Goal: Transaction & Acquisition: Purchase product/service

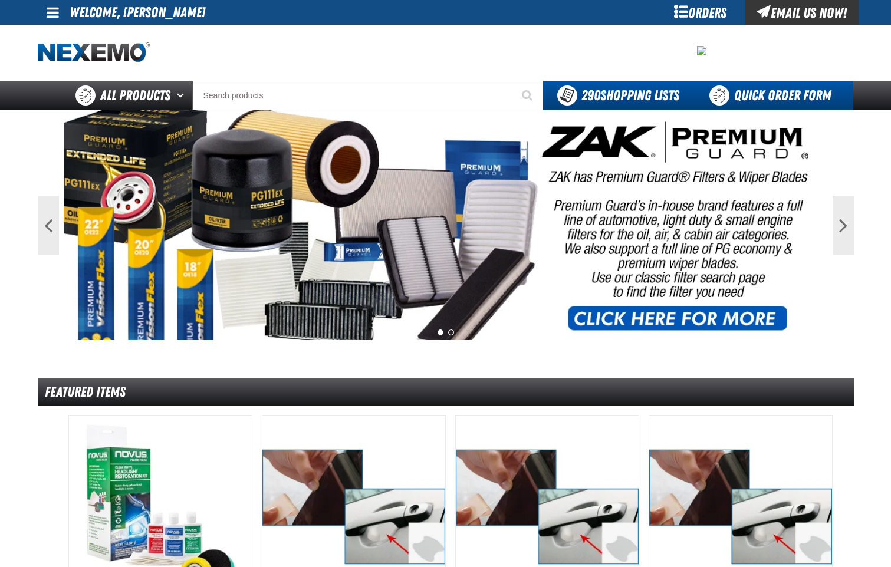
click at [777, 98] on link "Quick Order Form" at bounding box center [773, 95] width 160 height 29
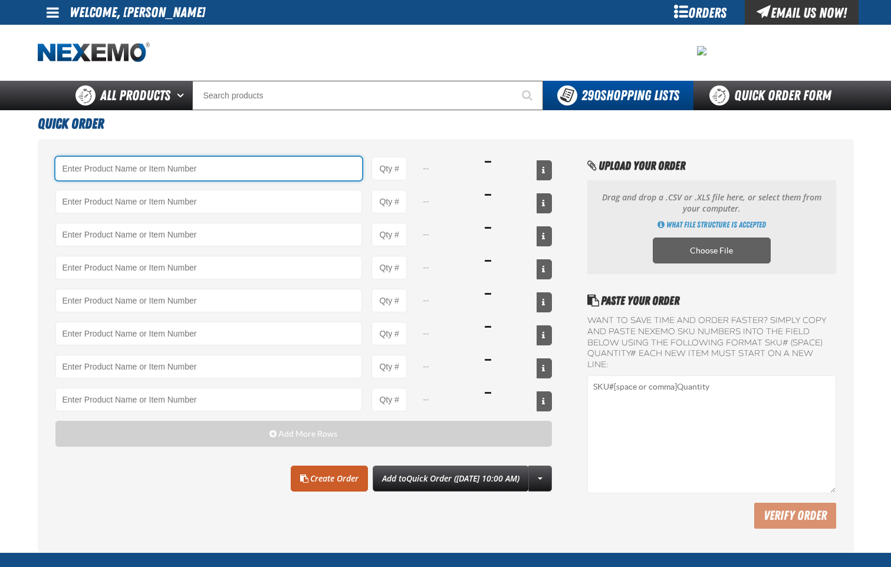
click at [214, 177] on input "Product" at bounding box center [208, 169] width 307 height 24
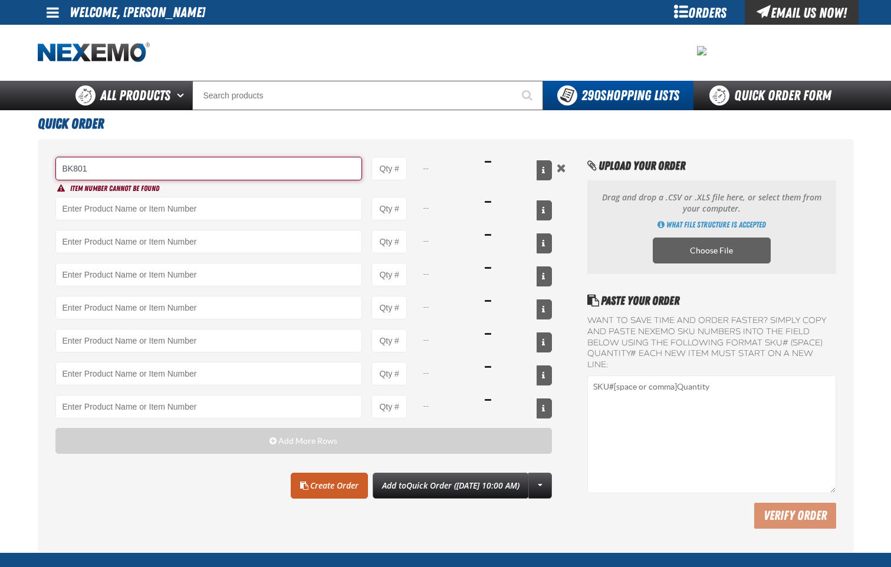
click at [215, 164] on input "BK801" at bounding box center [208, 169] width 307 height 24
type input "B"
click at [135, 165] on input "BK" at bounding box center [208, 169] width 307 height 24
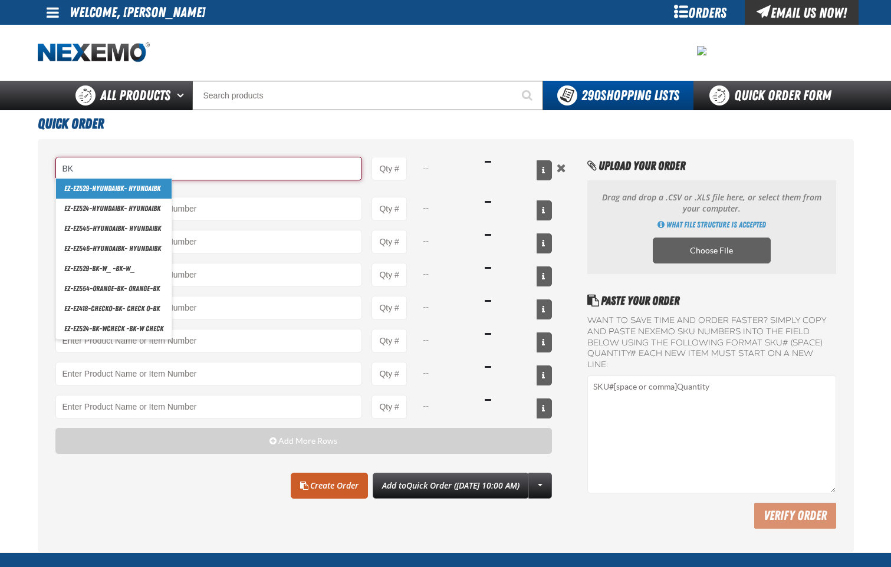
type input "B"
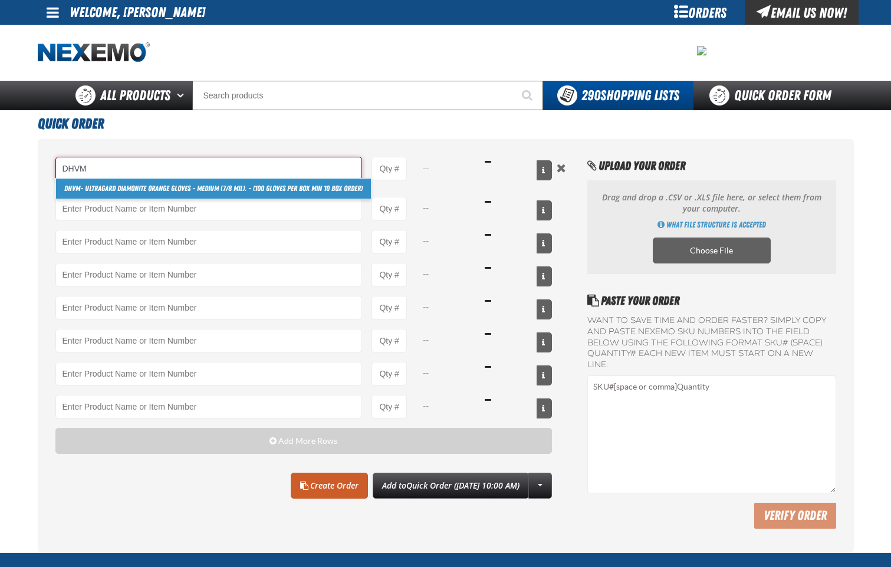
click at [135, 193] on link "DHVM - Ultragard Diamonite Orange Gloves - Medium (7/8 mil). - (100 gloves per …" at bounding box center [213, 189] width 315 height 20
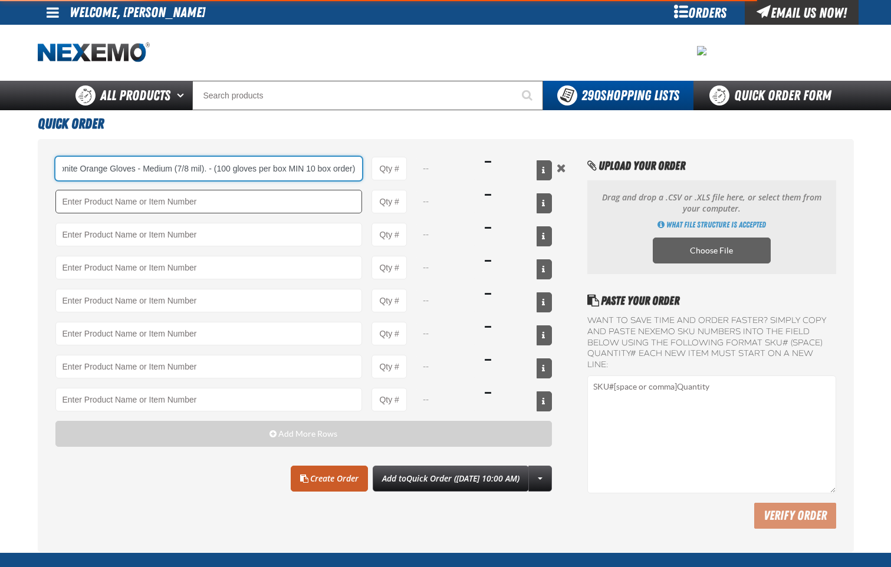
type input "DHVM - Ultragard Diamonite Orange Gloves - Medium (7/8 mil). - (100 gloves per …"
type input "1"
select select "box"
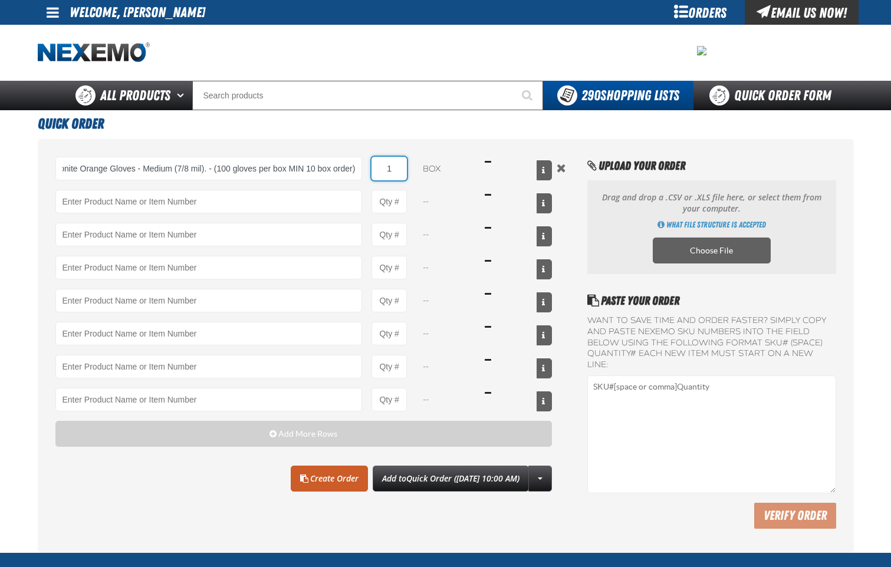
scroll to position [0, 0]
click at [394, 173] on input "1" at bounding box center [388, 169] width 35 height 24
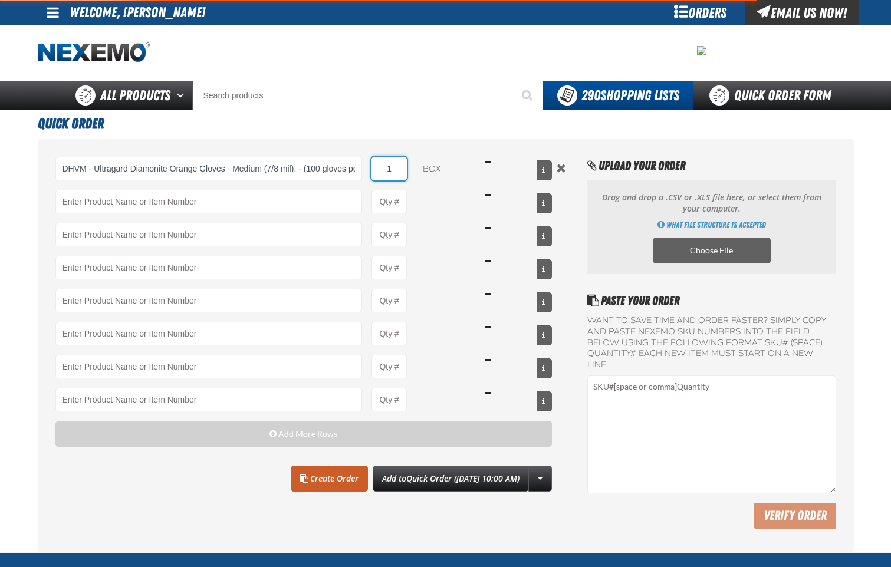
type input "DHVM - Ultragard Diamonite Orange Gloves - Medium (7/8 mil). - (100 gloves per …"
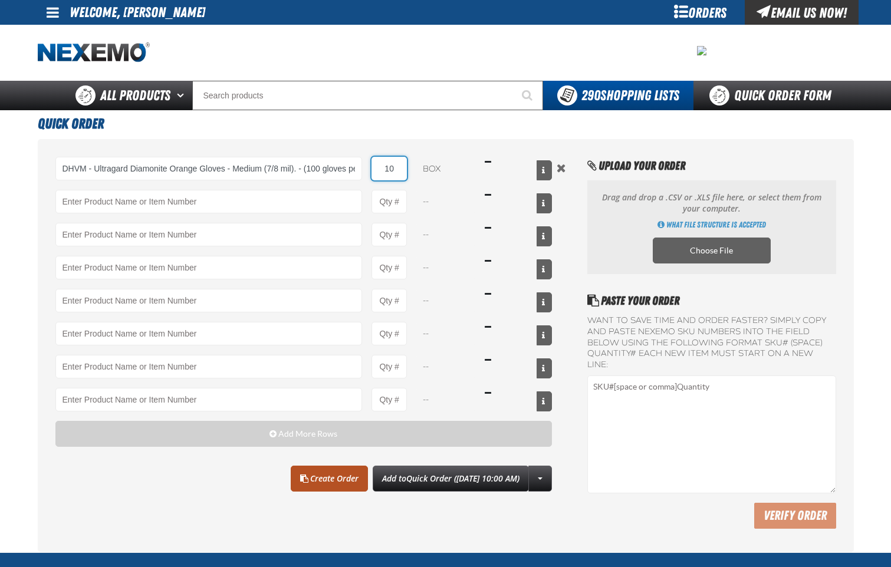
type input "10"
click at [332, 475] on link "Create Order" at bounding box center [329, 479] width 77 height 26
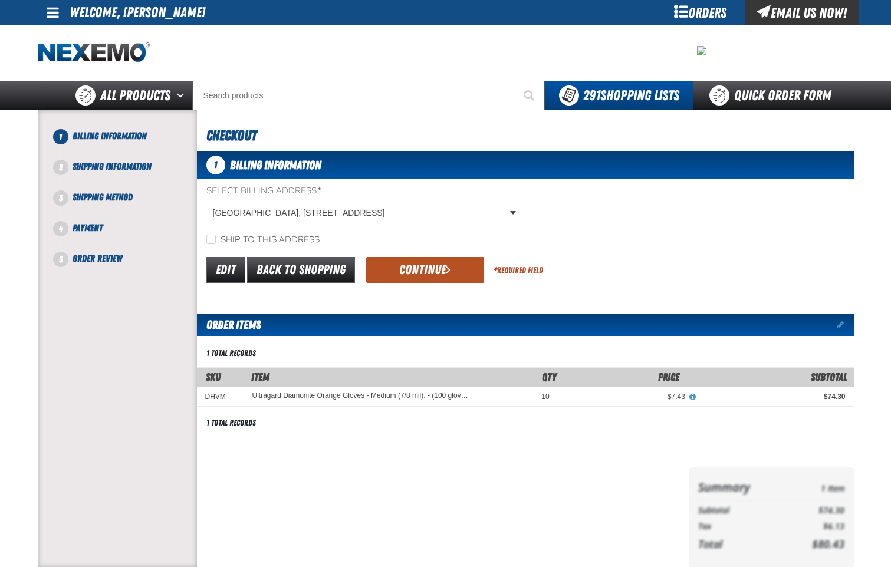
click at [423, 264] on button "Continue" at bounding box center [425, 270] width 118 height 26
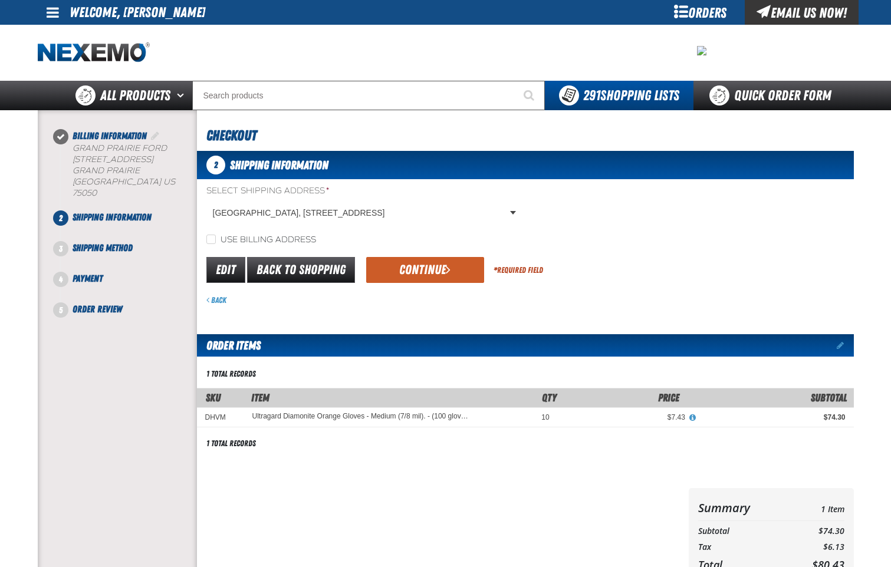
click at [423, 264] on button "Continue" at bounding box center [425, 270] width 118 height 26
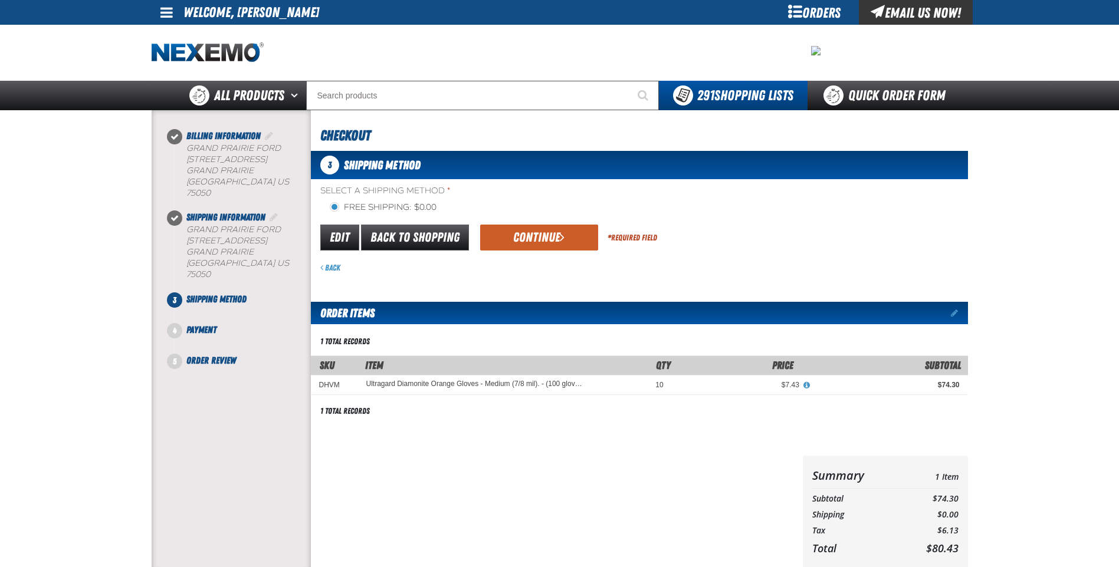
click at [537, 238] on button "Continue" at bounding box center [539, 238] width 118 height 26
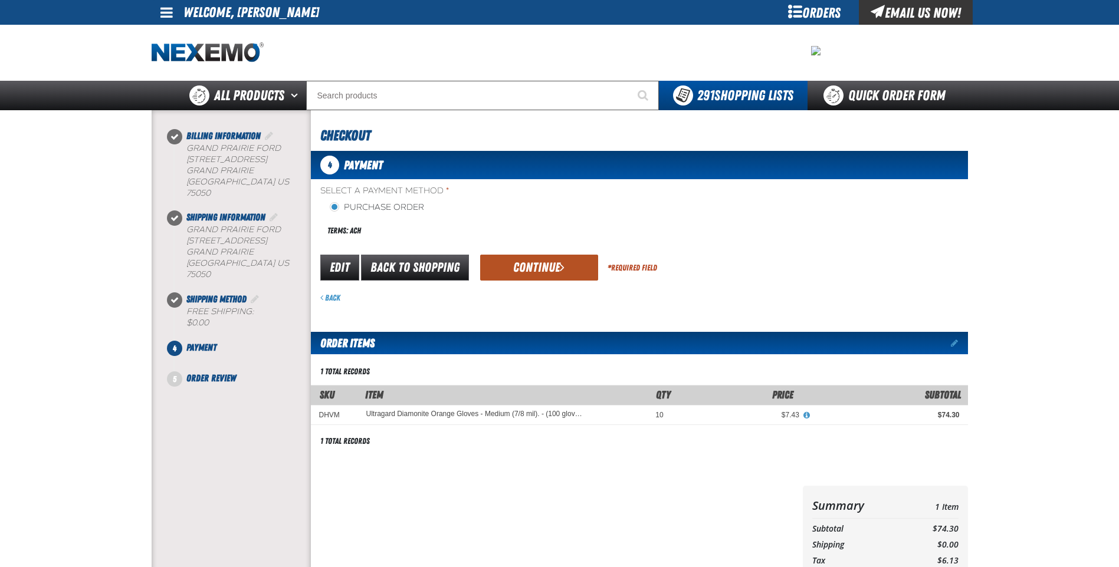
click at [541, 271] on button "Continue" at bounding box center [539, 268] width 118 height 26
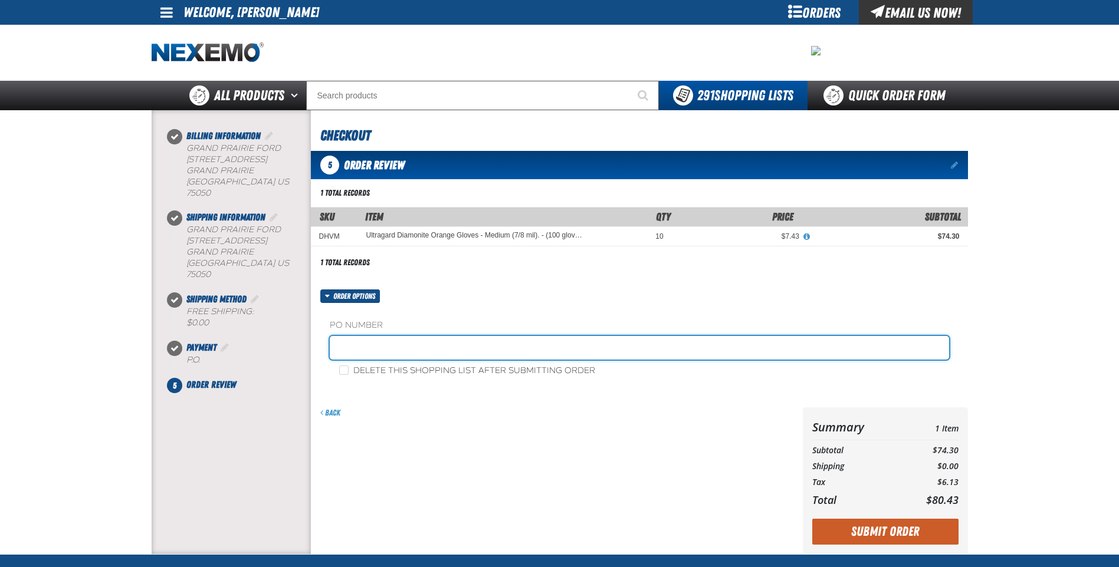
click at [431, 348] on input "text" at bounding box center [639, 348] width 619 height 24
type input "0905JR"
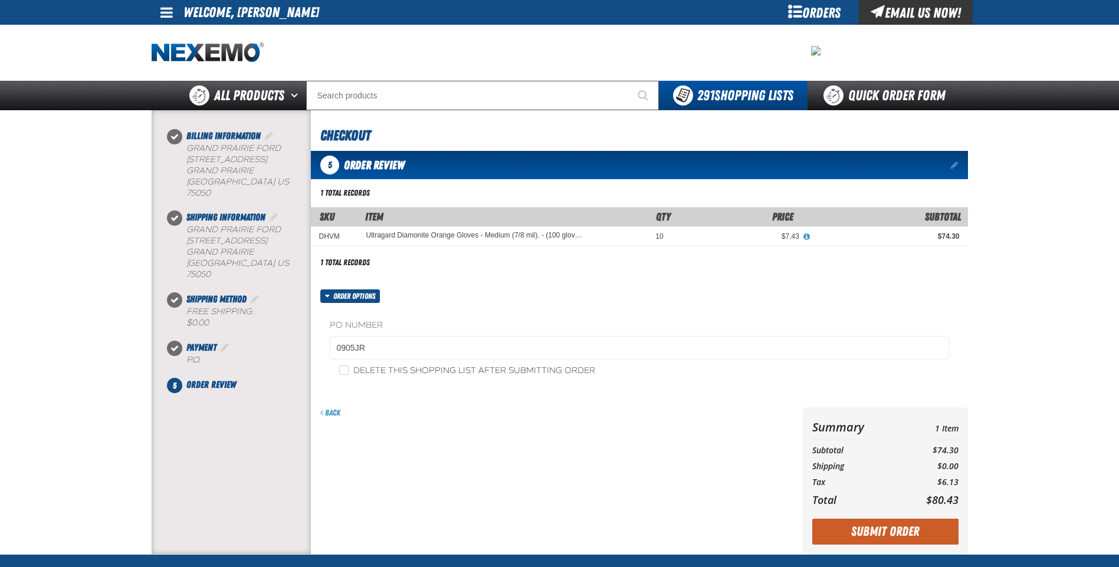
click at [890, 537] on button "Submit Order" at bounding box center [885, 532] width 146 height 26
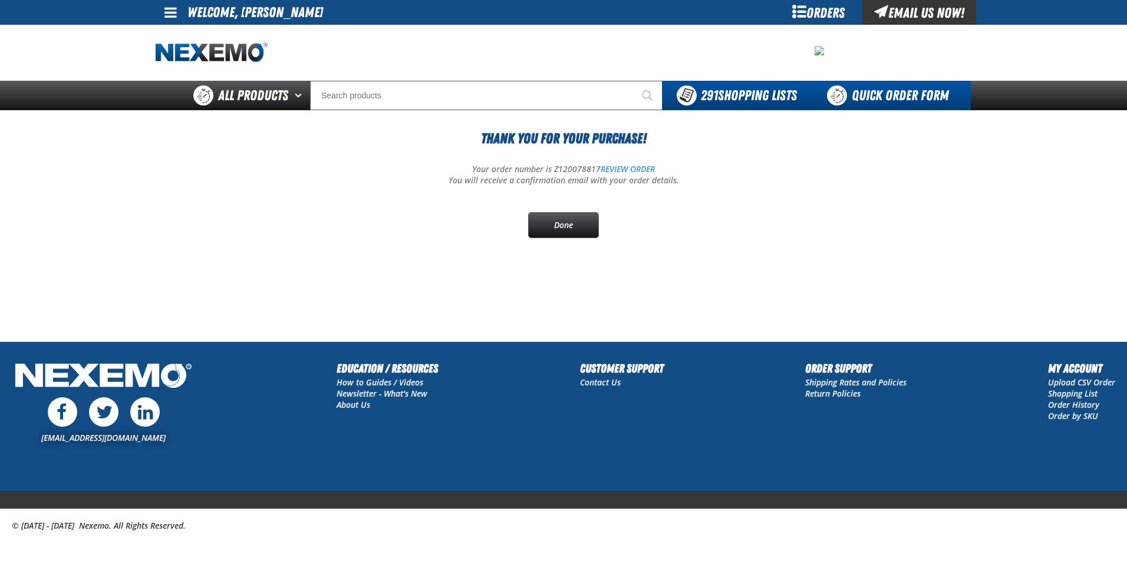
click at [899, 100] on link "Quick Order Form" at bounding box center [891, 95] width 160 height 29
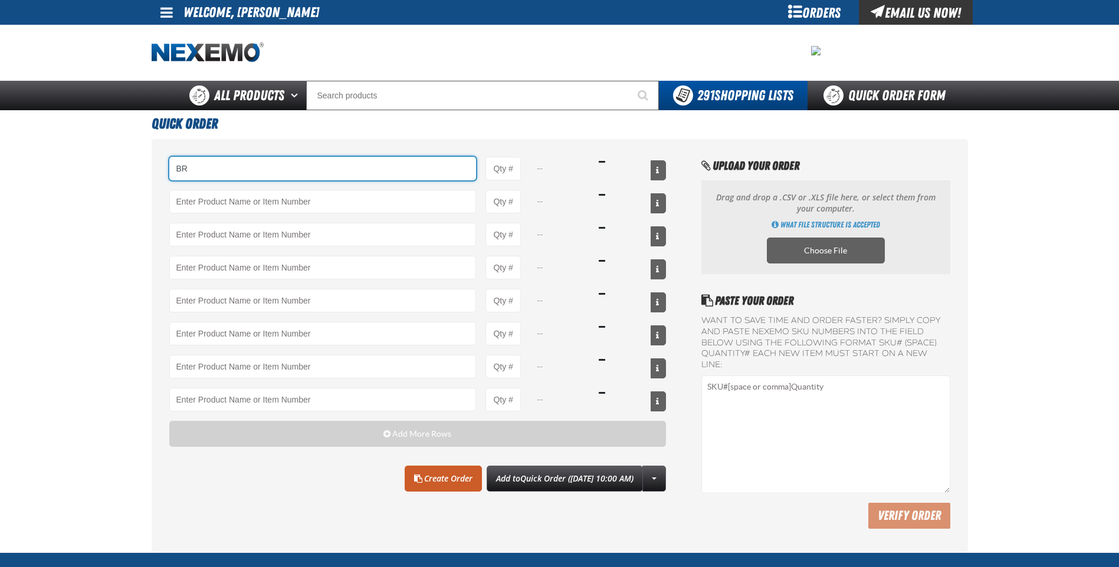
type input "B"
click at [87, 262] on main "Quick Order 3006-B - Phoenix Systems FASCAR-1-100 Brake Fluid Test Strips - 100…" at bounding box center [559, 331] width 1119 height 442
click at [264, 170] on input "Product" at bounding box center [322, 169] width 307 height 24
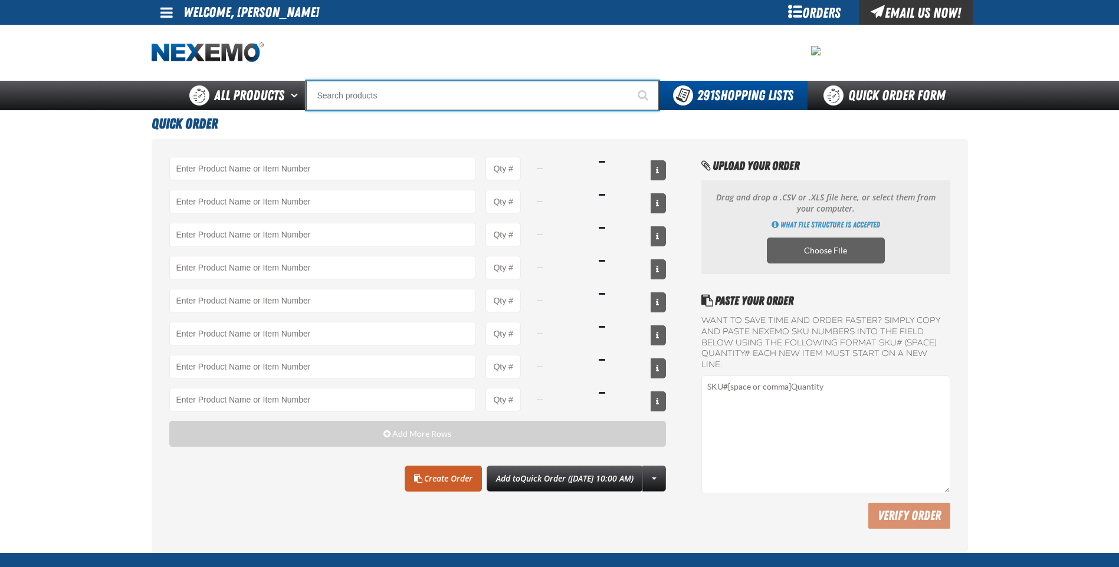
click at [439, 101] on input "Search" at bounding box center [482, 95] width 353 height 29
type input "BRAKE STOP SQUEAL"
click at [629, 81] on button "Start Searching" at bounding box center [643, 95] width 29 height 29
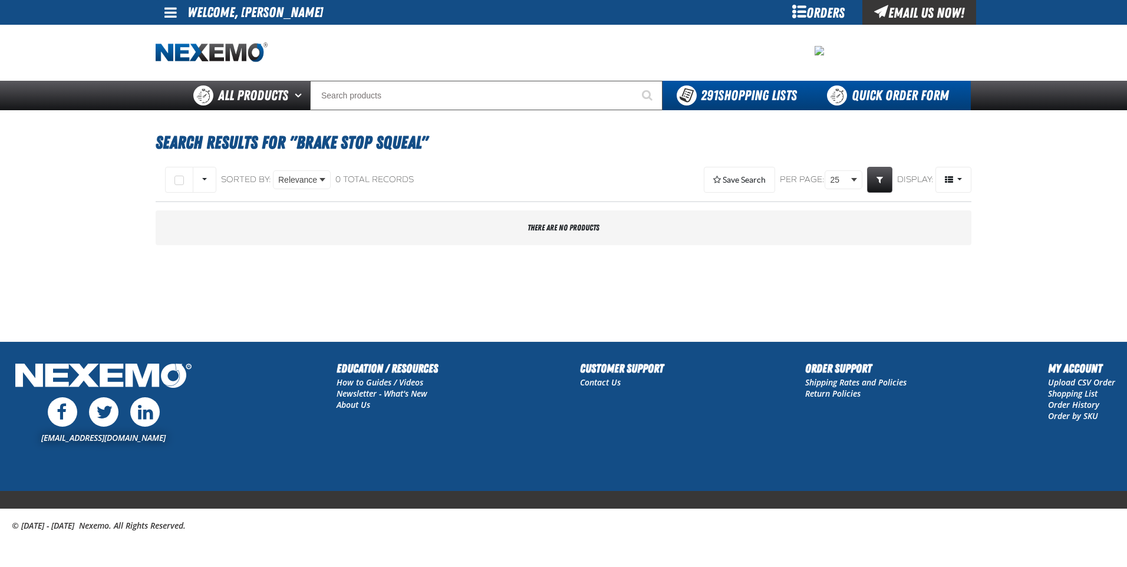
click at [920, 94] on link "Quick Order Form" at bounding box center [891, 95] width 160 height 29
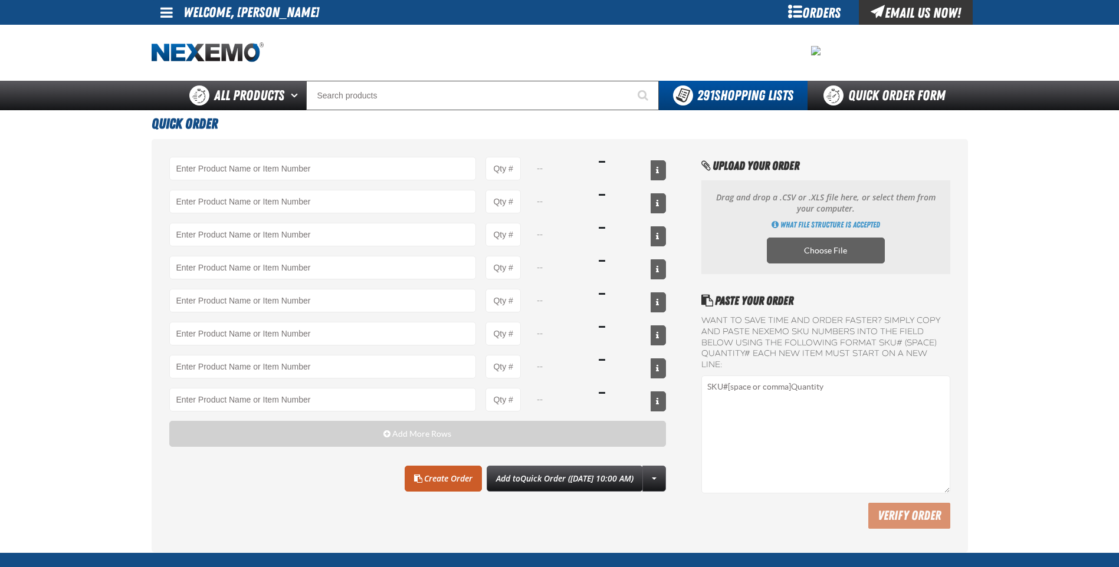
click at [92, 333] on main "Quick Order -- -- -- -- -- -- -- -- Add More Rows Clear All Create Order" at bounding box center [559, 331] width 1119 height 442
click at [319, 486] on div "Clear All Create Order Add to Quick Order ([DATE] 10:00 AM) Create New Shopping…" at bounding box center [417, 479] width 497 height 26
